Goal: Book appointment/travel/reservation

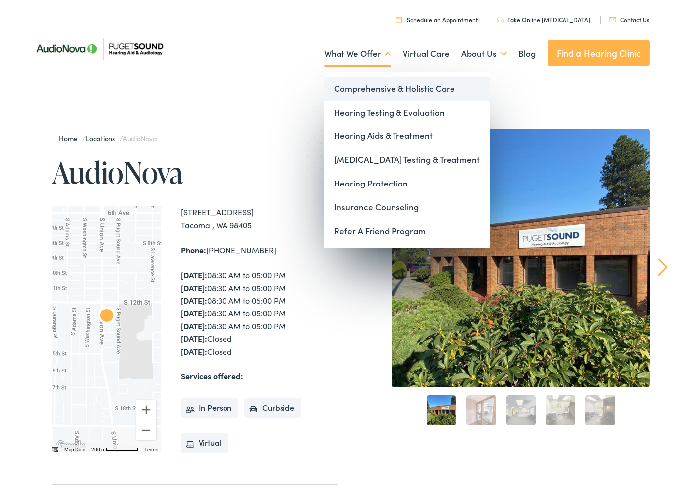
click at [411, 92] on link "Comprehensive & Holistic Care" at bounding box center [407, 89] width 166 height 24
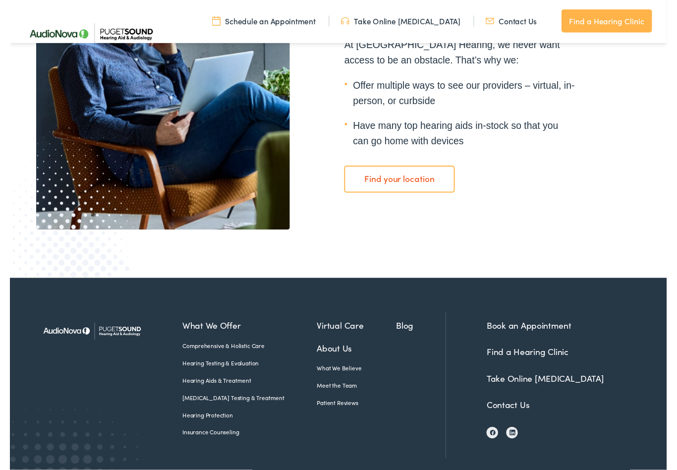
scroll to position [1718, 0]
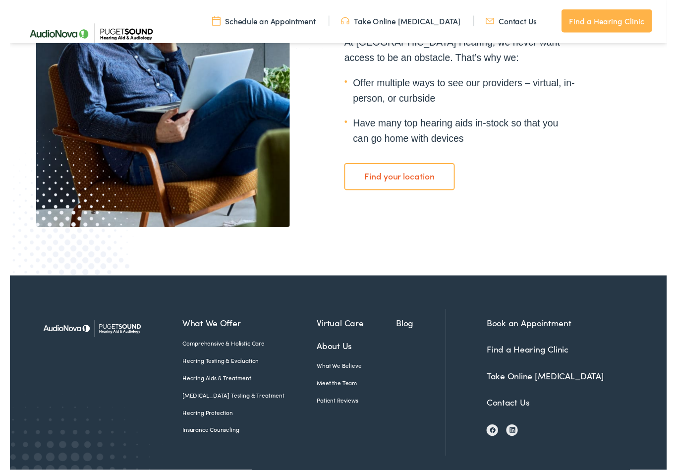
click at [633, 431] on div "Book an Appointment Find a Hearing Clinic Take Online Hearing Test Contact Us" at bounding box center [558, 394] width 183 height 151
click at [404, 186] on link "Find your location" at bounding box center [402, 182] width 114 height 28
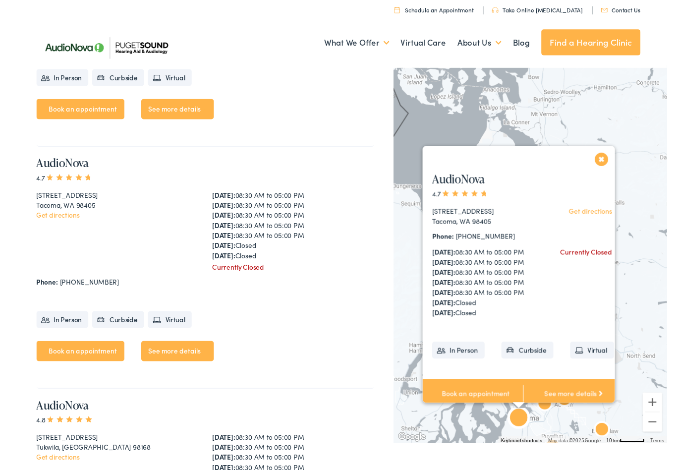
scroll to position [3006, 0]
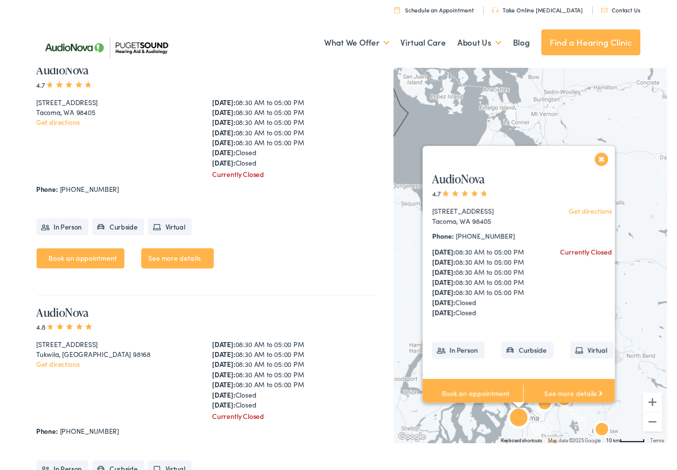
click at [615, 155] on button "Close" at bounding box center [609, 163] width 17 height 17
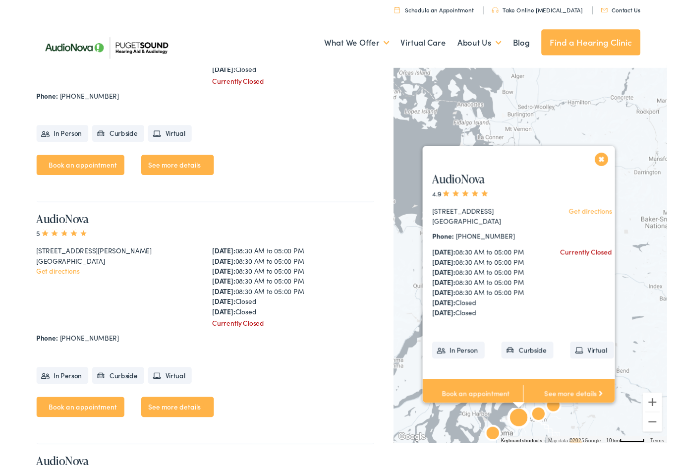
scroll to position [1854, 0]
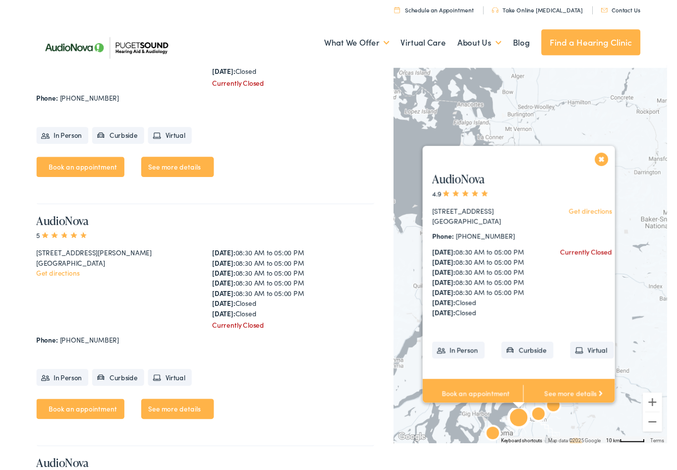
click at [616, 168] on div "AudioNova 4.9 118 SW 330th St #303 Federal Way, WA 98023 Get directions Phone: …" at bounding box center [528, 294] width 207 height 253
click at [606, 155] on button "Close" at bounding box center [609, 163] width 17 height 17
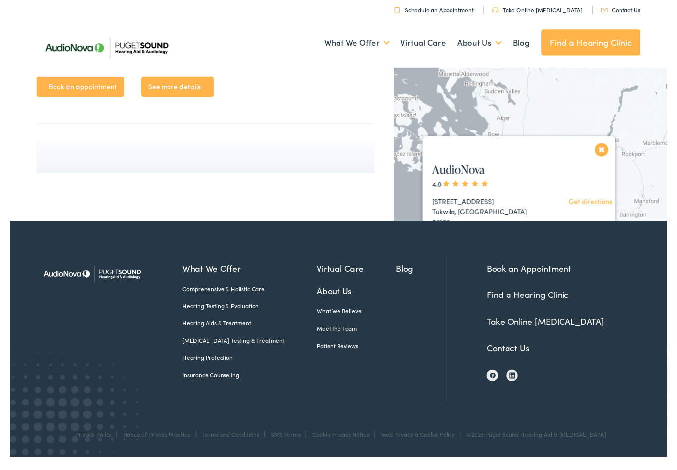
scroll to position [4127, 0]
click at [318, 108] on ul "Book an appointment See more details" at bounding box center [201, 93] width 349 height 28
click at [612, 145] on button "Close" at bounding box center [609, 153] width 17 height 17
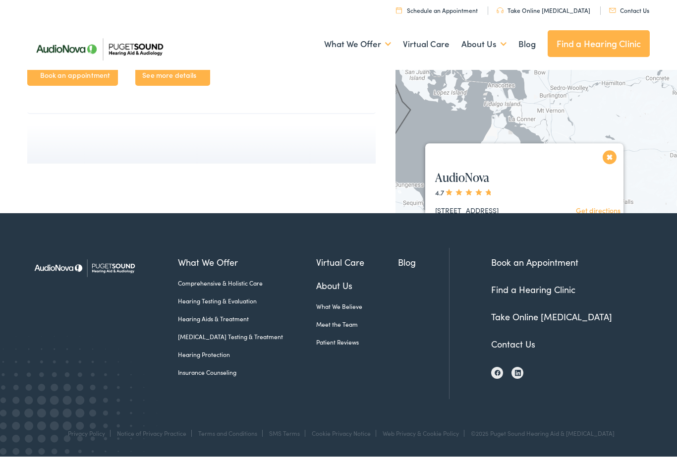
scroll to position [3802, 0]
click at [585, 383] on link "See more details" at bounding box center [581, 398] width 104 height 31
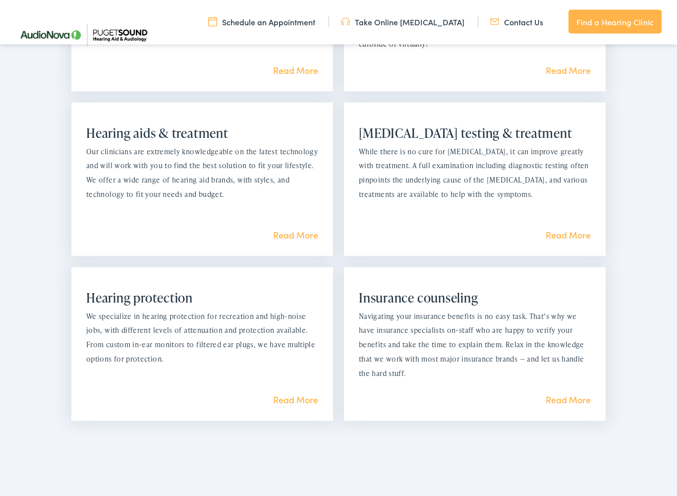
scroll to position [809, 0]
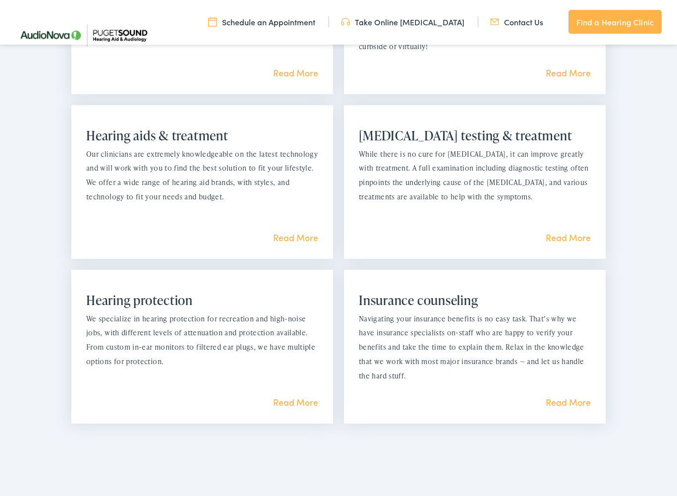
click at [665, 405] on section "What we offer Comprehensive & holistic care Unlike other clinics that are limit…" at bounding box center [338, 158] width 677 height 601
click at [572, 238] on link "Read More" at bounding box center [568, 237] width 45 height 12
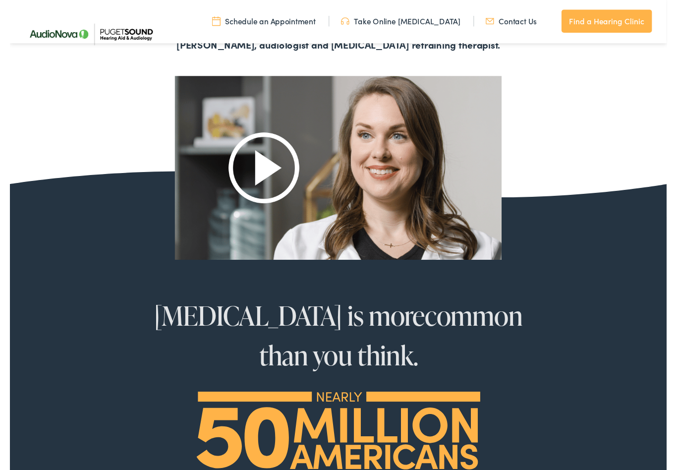
scroll to position [531, 0]
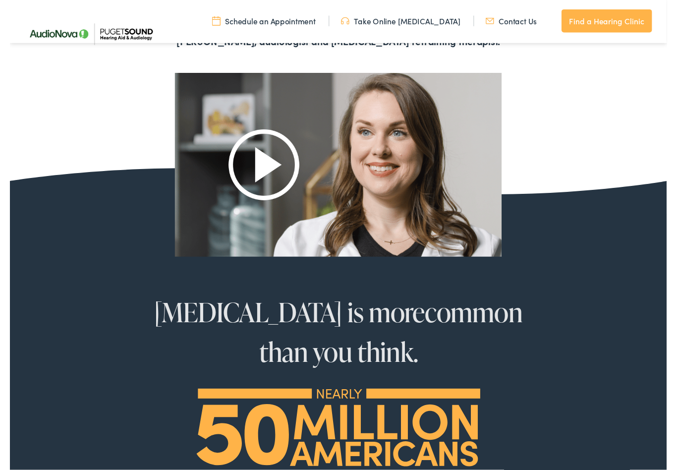
click at [268, 169] on img at bounding box center [338, 169] width 337 height 189
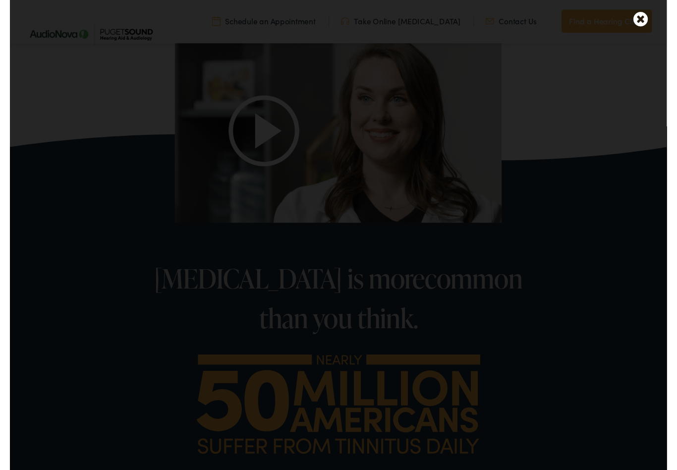
scroll to position [581, 0]
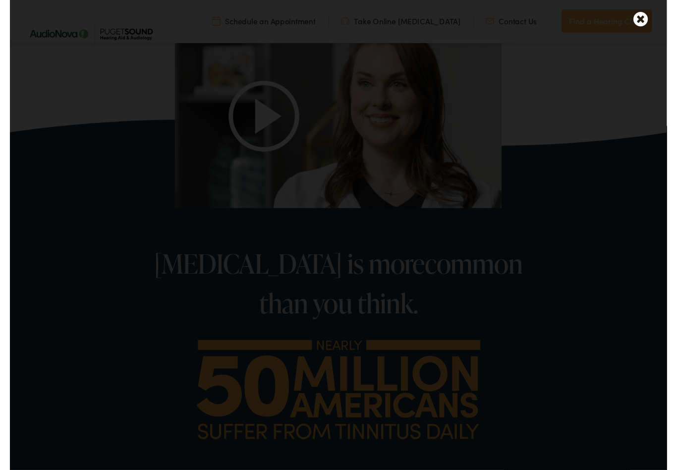
click at [651, 20] on icon at bounding box center [650, 19] width 15 height 17
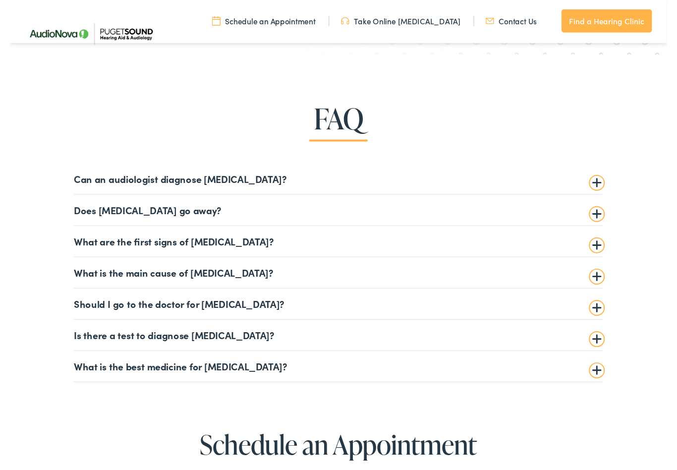
scroll to position [2219, 0]
click at [607, 185] on summary "Can an audiologist diagnose [MEDICAL_DATA]?" at bounding box center [338, 184] width 545 height 12
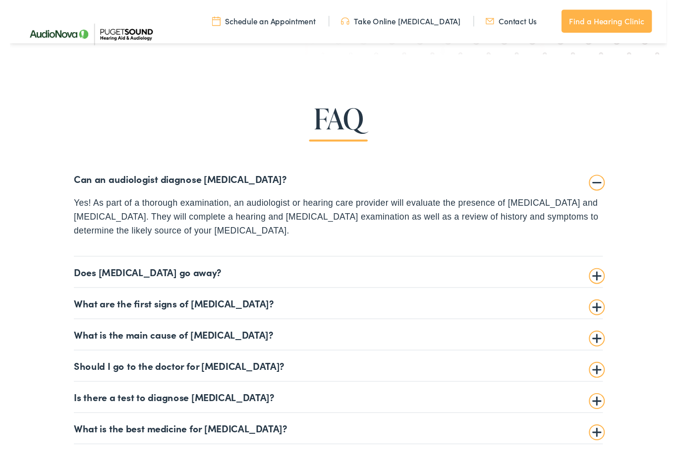
click at [598, 280] on summary "Does [MEDICAL_DATA] go away?" at bounding box center [338, 280] width 545 height 12
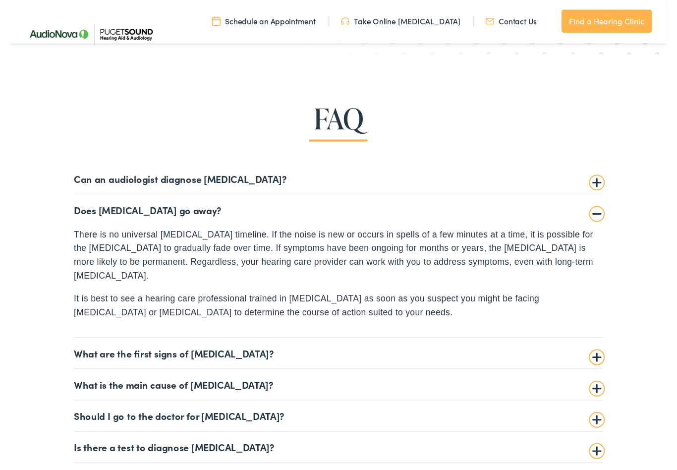
click at [605, 358] on summary "What are the first signs of [MEDICAL_DATA]?" at bounding box center [338, 364] width 545 height 12
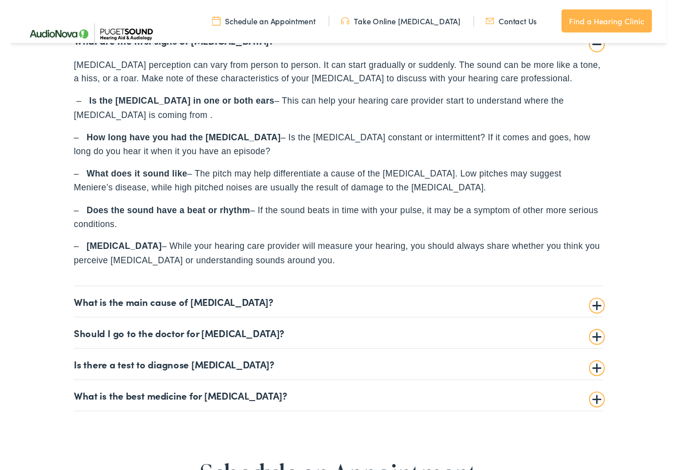
scroll to position [2426, 0]
click at [85, 304] on summary "What is the main cause of [MEDICAL_DATA]?" at bounding box center [338, 310] width 545 height 12
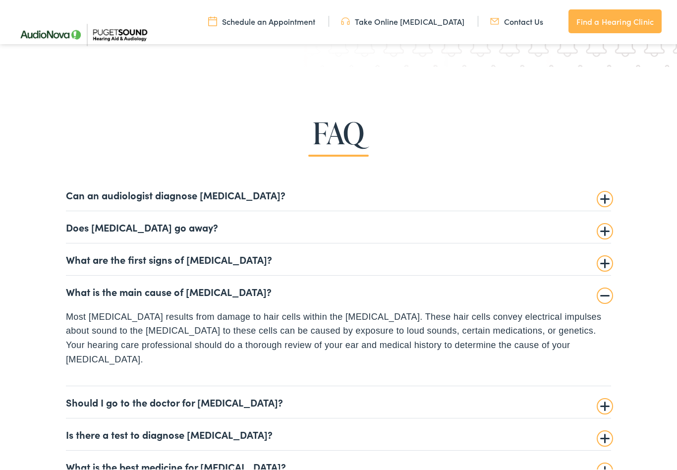
scroll to position [2208, 0]
click at [604, 396] on summary "Should I go to the doctor for tinnitus?" at bounding box center [338, 402] width 545 height 12
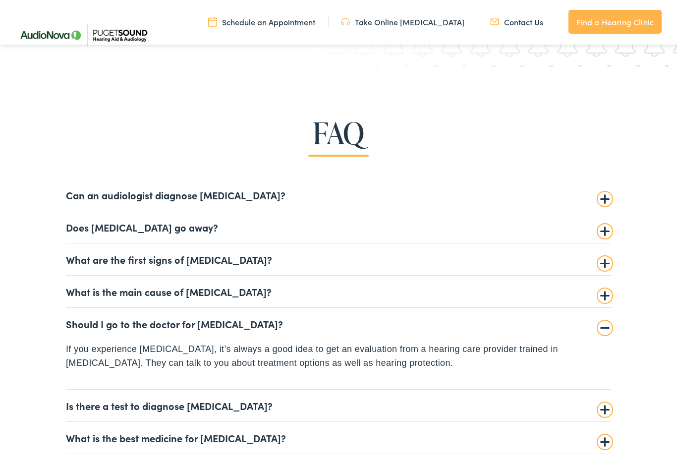
click at [607, 325] on summary "Should I go to the doctor for tinnitus?" at bounding box center [338, 324] width 545 height 12
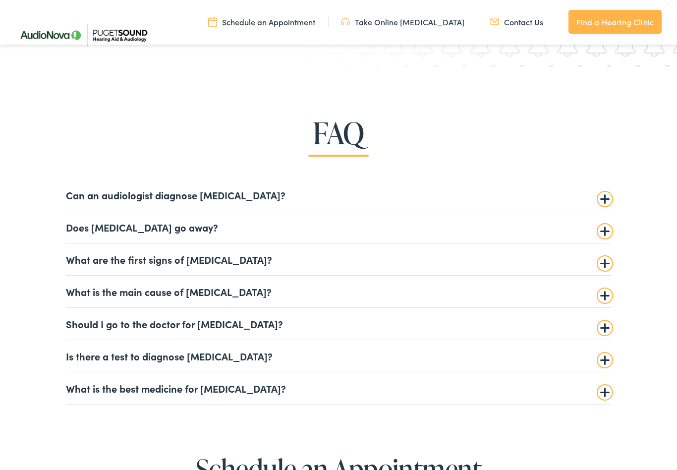
click at [607, 372] on details "What is the best medicine for tinnitus? Currently, there is no medicine to cure…" at bounding box center [338, 388] width 545 height 32
click at [605, 364] on details "Is there a test to diagnose tinnitus? A tinnitus evaluation can measure the cha…" at bounding box center [338, 356] width 545 height 32
click at [606, 357] on summary "Is there a test to diagnose tinnitus?" at bounding box center [338, 356] width 545 height 12
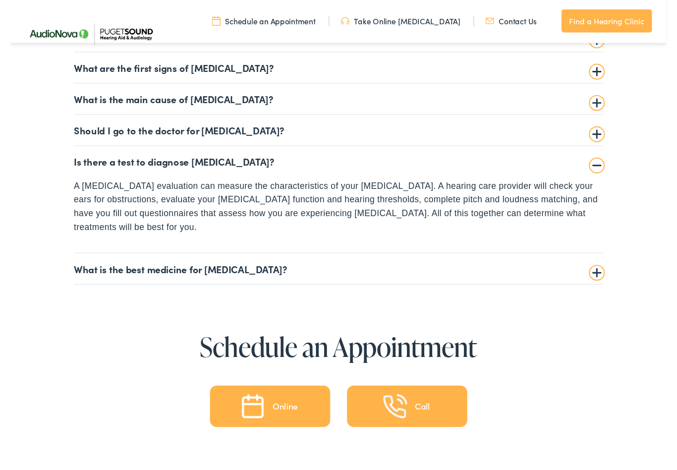
click at [606, 271] on summary "What is the best medicine for [MEDICAL_DATA]?" at bounding box center [338, 277] width 545 height 12
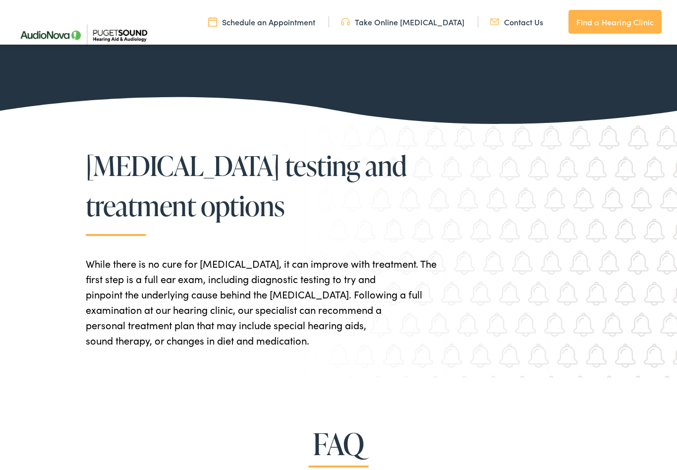
scroll to position [1896, 0]
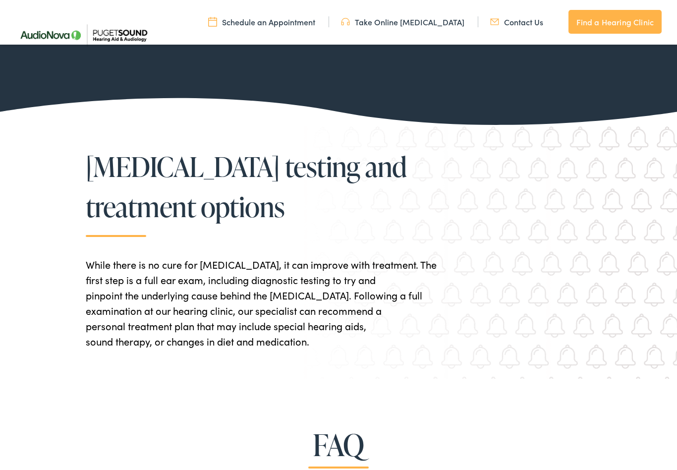
click at [297, 26] on link "Schedule an Appointment" at bounding box center [261, 21] width 107 height 11
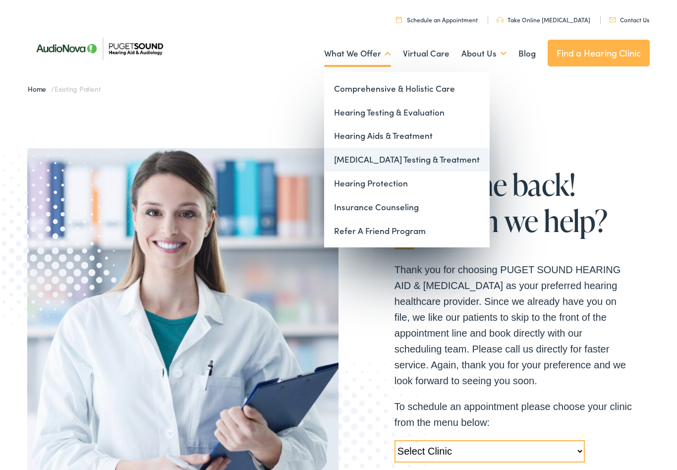
click at [402, 165] on link "[MEDICAL_DATA] Testing & Treatment" at bounding box center [407, 160] width 166 height 24
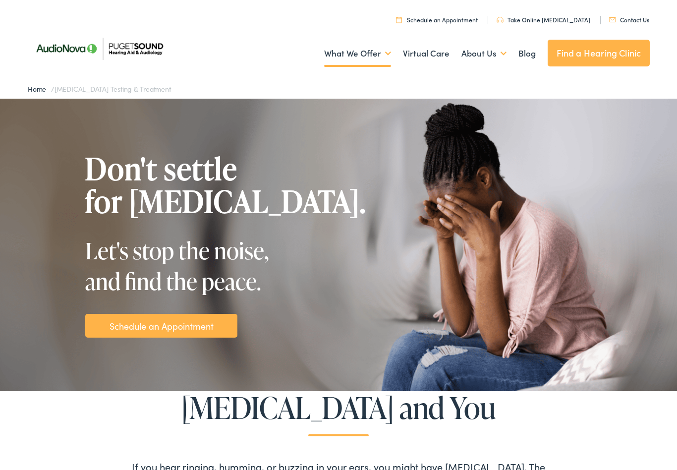
click at [184, 329] on link "Schedule an Appointment" at bounding box center [162, 325] width 104 height 13
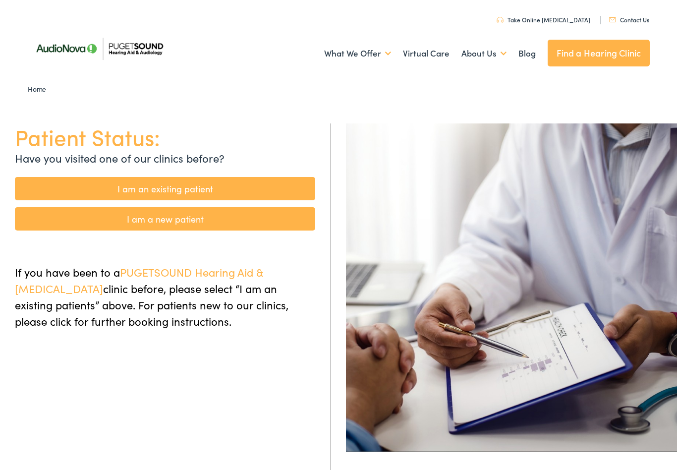
click at [216, 187] on link "I am an existing patient" at bounding box center [165, 188] width 300 height 23
click at [184, 196] on link "I am an existing patient" at bounding box center [165, 188] width 300 height 23
click at [168, 194] on link "I am an existing patient" at bounding box center [165, 188] width 300 height 23
click at [187, 193] on link "I am an existing patient" at bounding box center [165, 188] width 300 height 23
click at [214, 190] on link "I am an existing patient" at bounding box center [165, 188] width 300 height 23
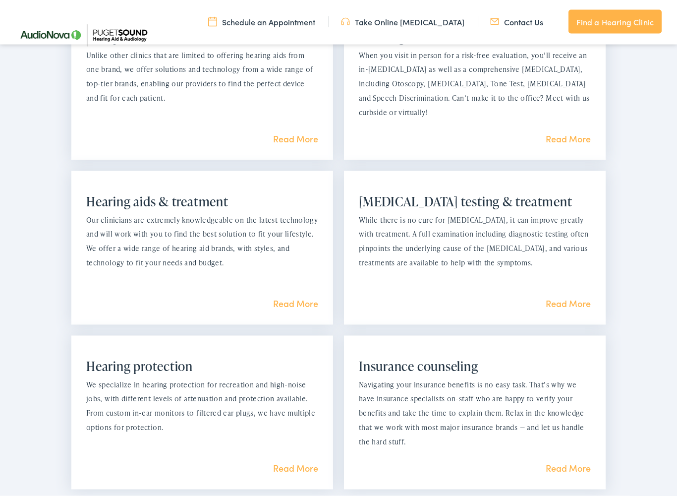
scroll to position [747, 0]
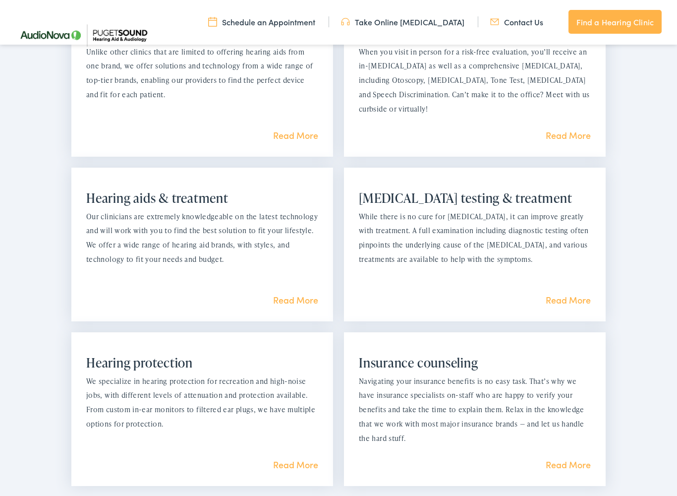
click at [460, 210] on p "While there is no cure for tinnitus, it can improve greatly with treatment. A f…" at bounding box center [475, 238] width 232 height 57
click at [566, 300] on link "Read More" at bounding box center [568, 300] width 45 height 12
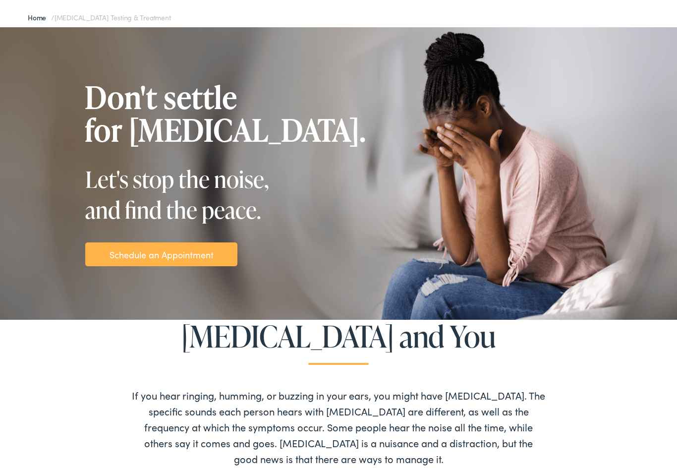
scroll to position [66, 0]
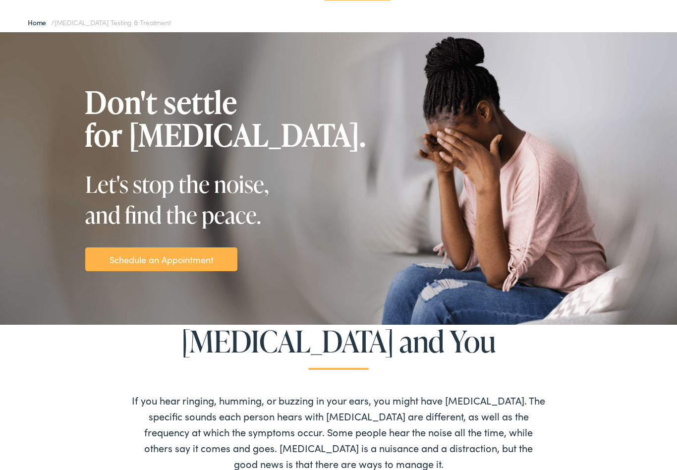
click at [164, 258] on link "Schedule an Appointment" at bounding box center [162, 259] width 104 height 13
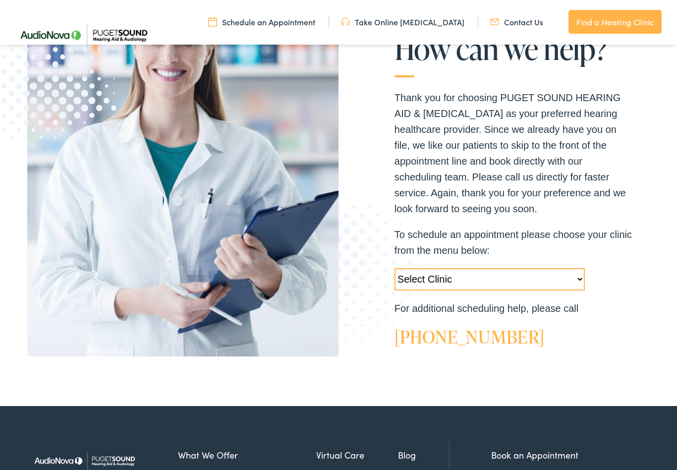
scroll to position [167, 0]
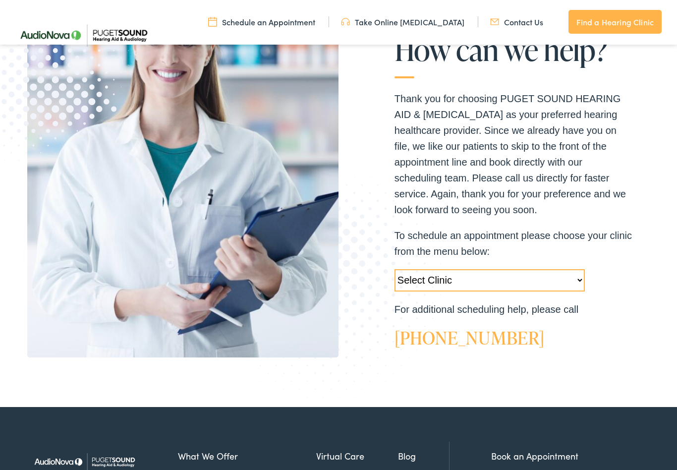
click at [583, 282] on select "Select Clinic Tukwila-WA-AudioNova 14900 Interurban Ave S #185 Tacoma-WA-AudioN…" at bounding box center [490, 280] width 190 height 22
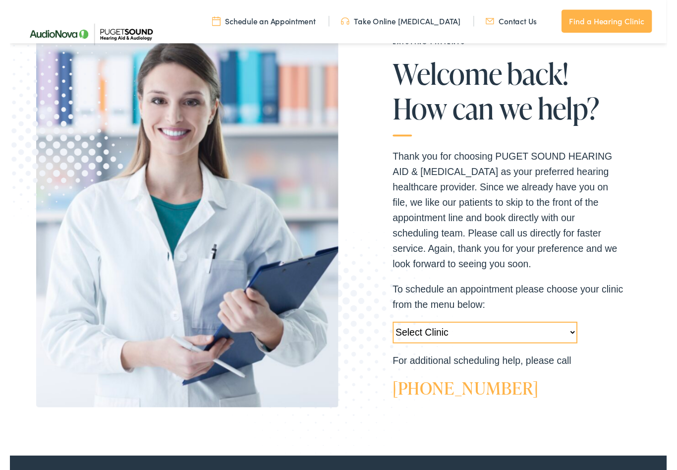
scroll to position [107, 0]
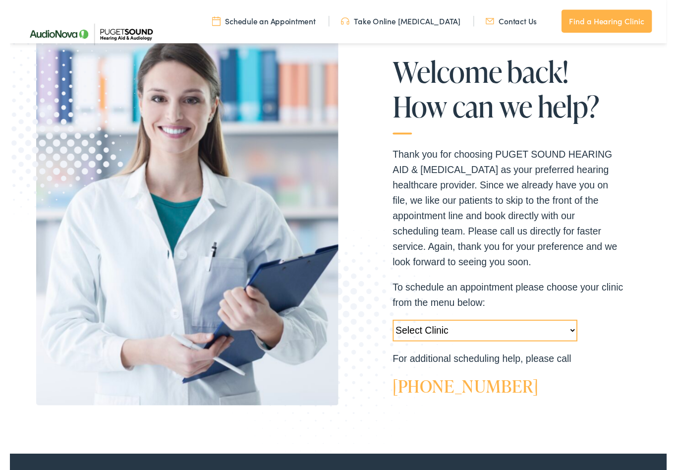
click at [578, 348] on select "Select Clinic Tukwila-WA-AudioNova 14900 Interurban Ave S #185 Tacoma-WA-AudioN…" at bounding box center [490, 341] width 190 height 22
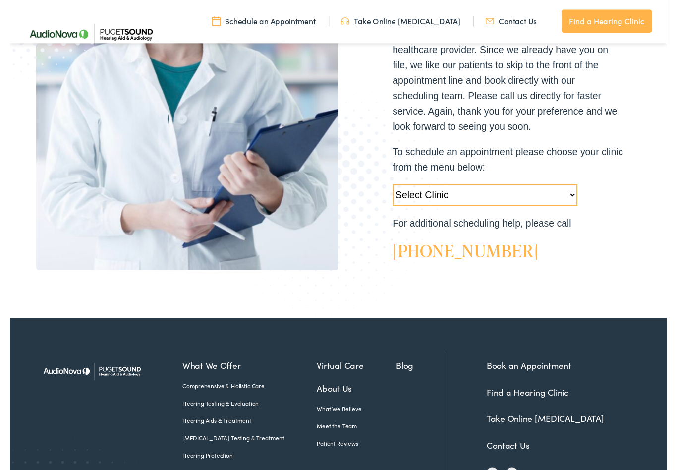
scroll to position [245, 0]
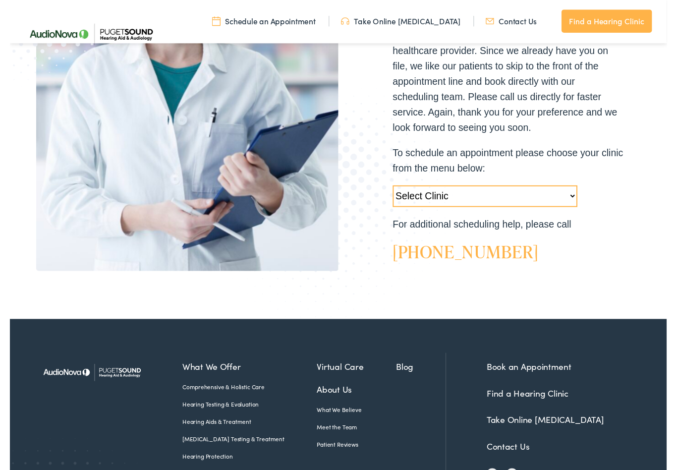
select select "https://pshearing.alpacaaudiology.com/locations/tacoma-wa/"
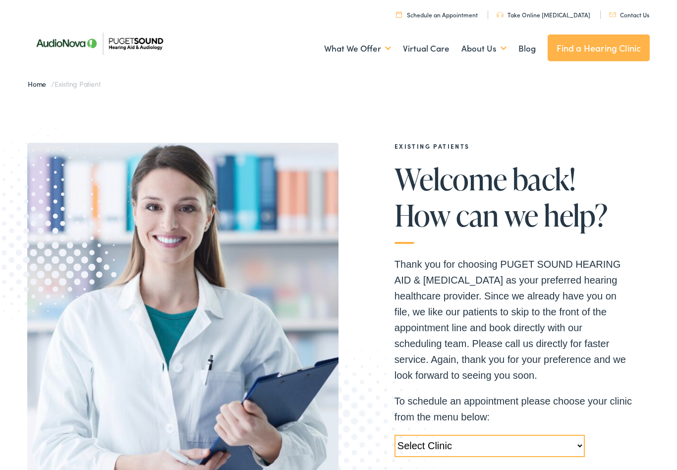
scroll to position [0, 0]
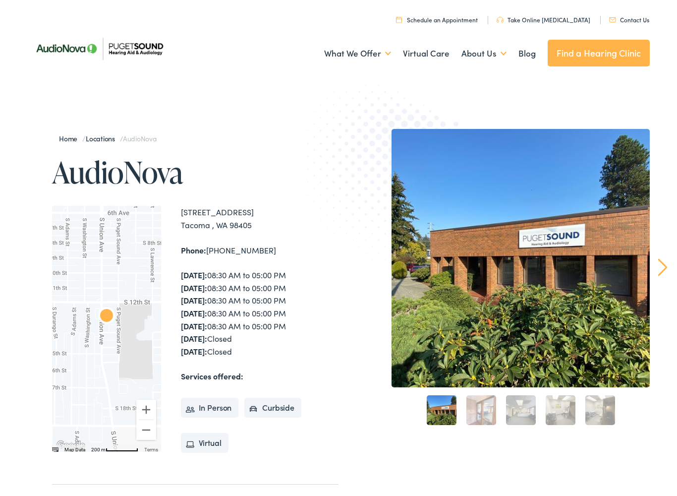
click at [210, 442] on li "Virtual" at bounding box center [205, 443] width 48 height 20
click at [504, 417] on div "3" at bounding box center [521, 410] width 40 height 40
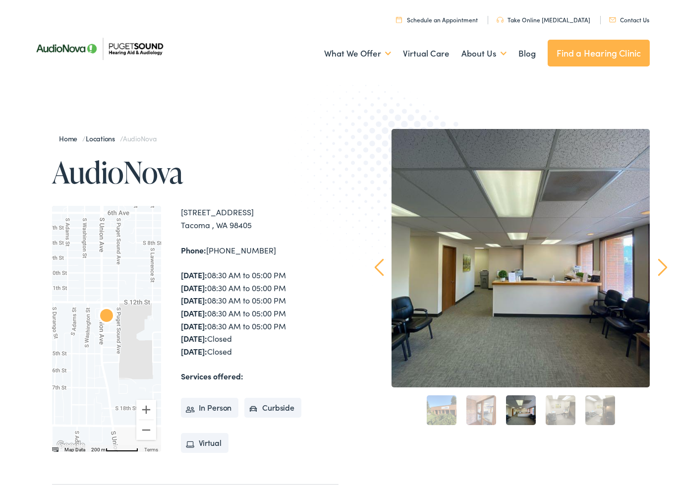
click at [565, 411] on link "4" at bounding box center [561, 410] width 30 height 30
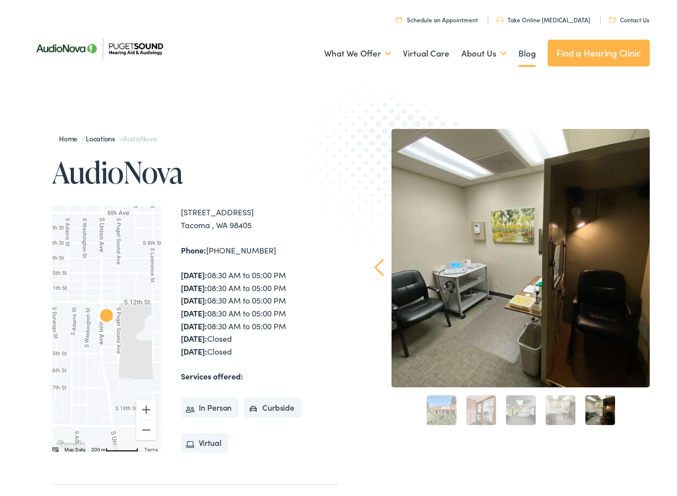
click at [523, 62] on link "Blog" at bounding box center [527, 53] width 17 height 37
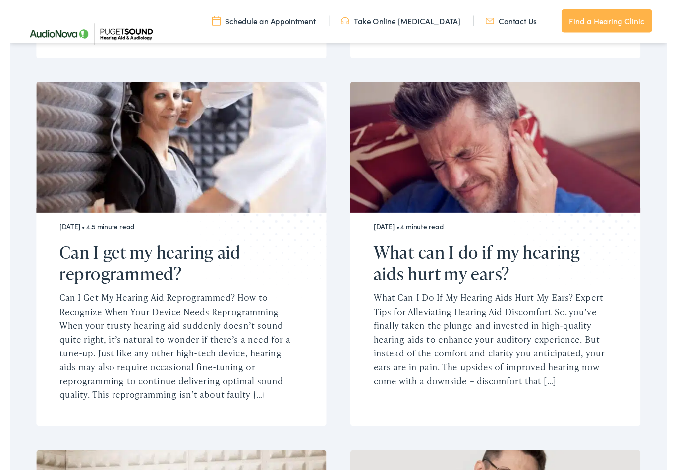
scroll to position [1050, 0]
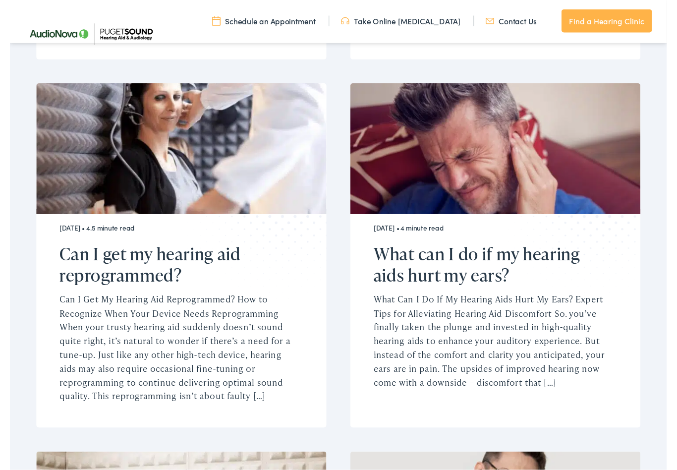
click at [648, 412] on div "[DATE] • 3.5 minute read What Are Behind-the-Ear (BTE) Hearing Aids? Explore th…" at bounding box center [338, 269] width 623 height 1912
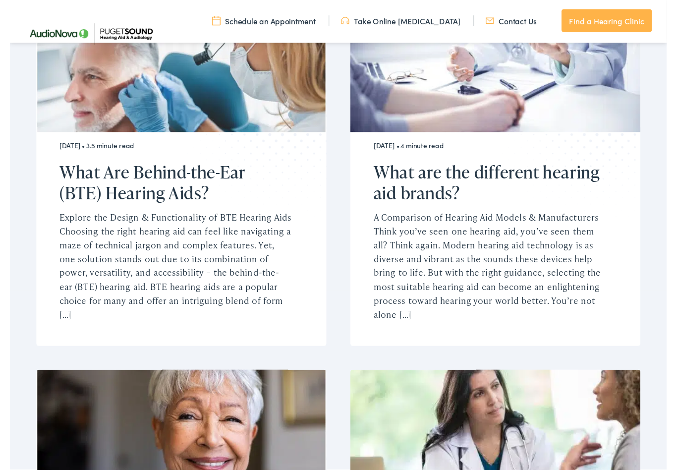
scroll to position [376, 0]
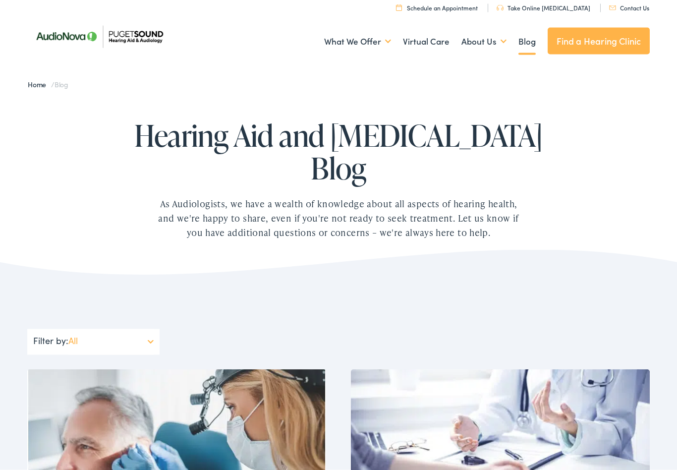
scroll to position [0, 0]
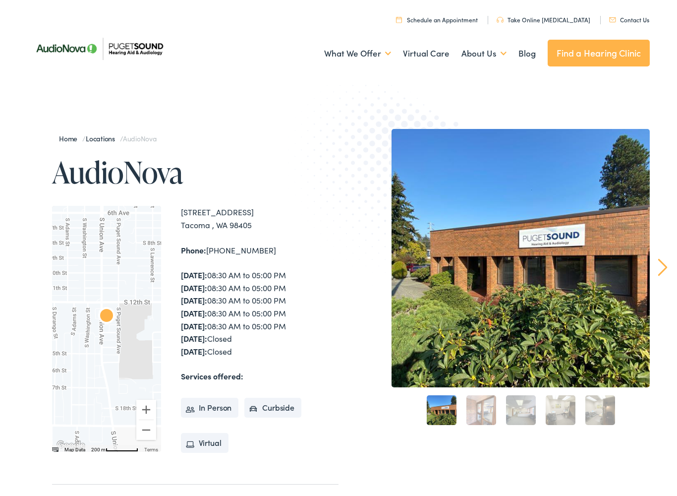
click at [217, 407] on li "In Person" at bounding box center [210, 408] width 58 height 20
click at [91, 54] on img at bounding box center [99, 48] width 144 height 51
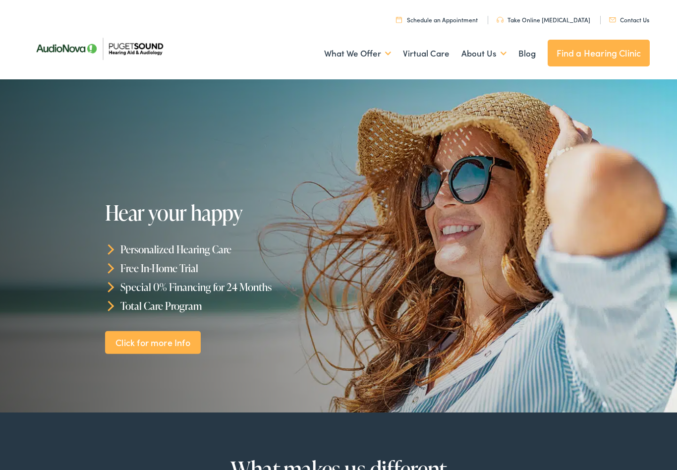
click at [167, 347] on link "Click for more Info" at bounding box center [153, 342] width 96 height 23
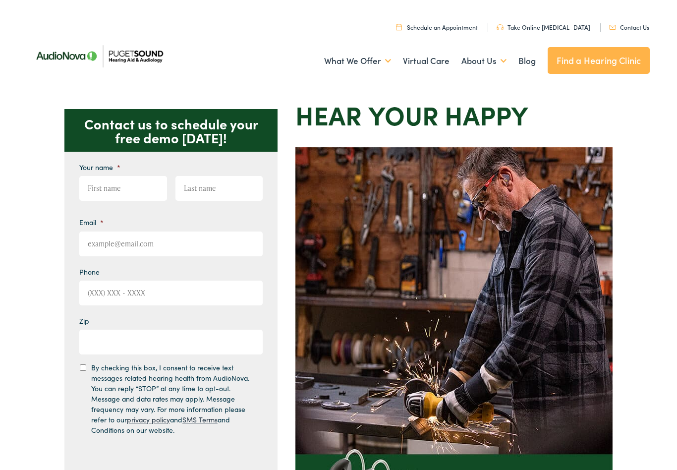
click at [599, 70] on link "Find a Hearing Clinic" at bounding box center [599, 60] width 103 height 27
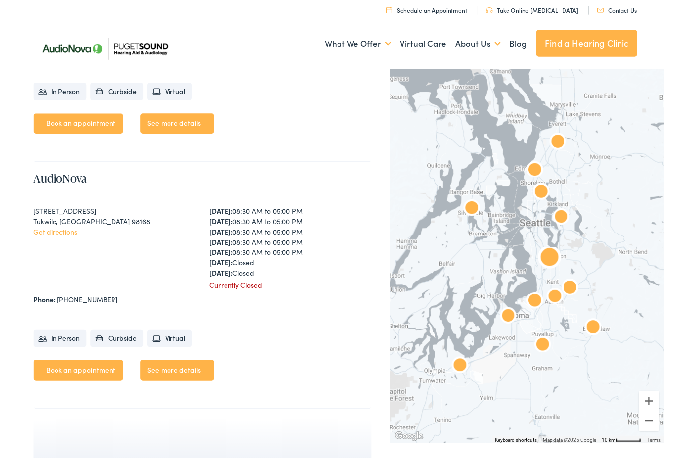
scroll to position [3147, 0]
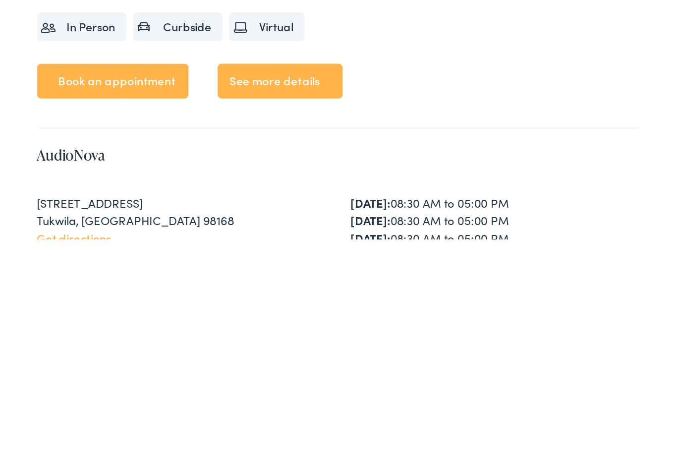
click at [60, 275] on link "Get directions" at bounding box center [38, 280] width 45 height 10
